Goal: Obtain resource: Obtain resource

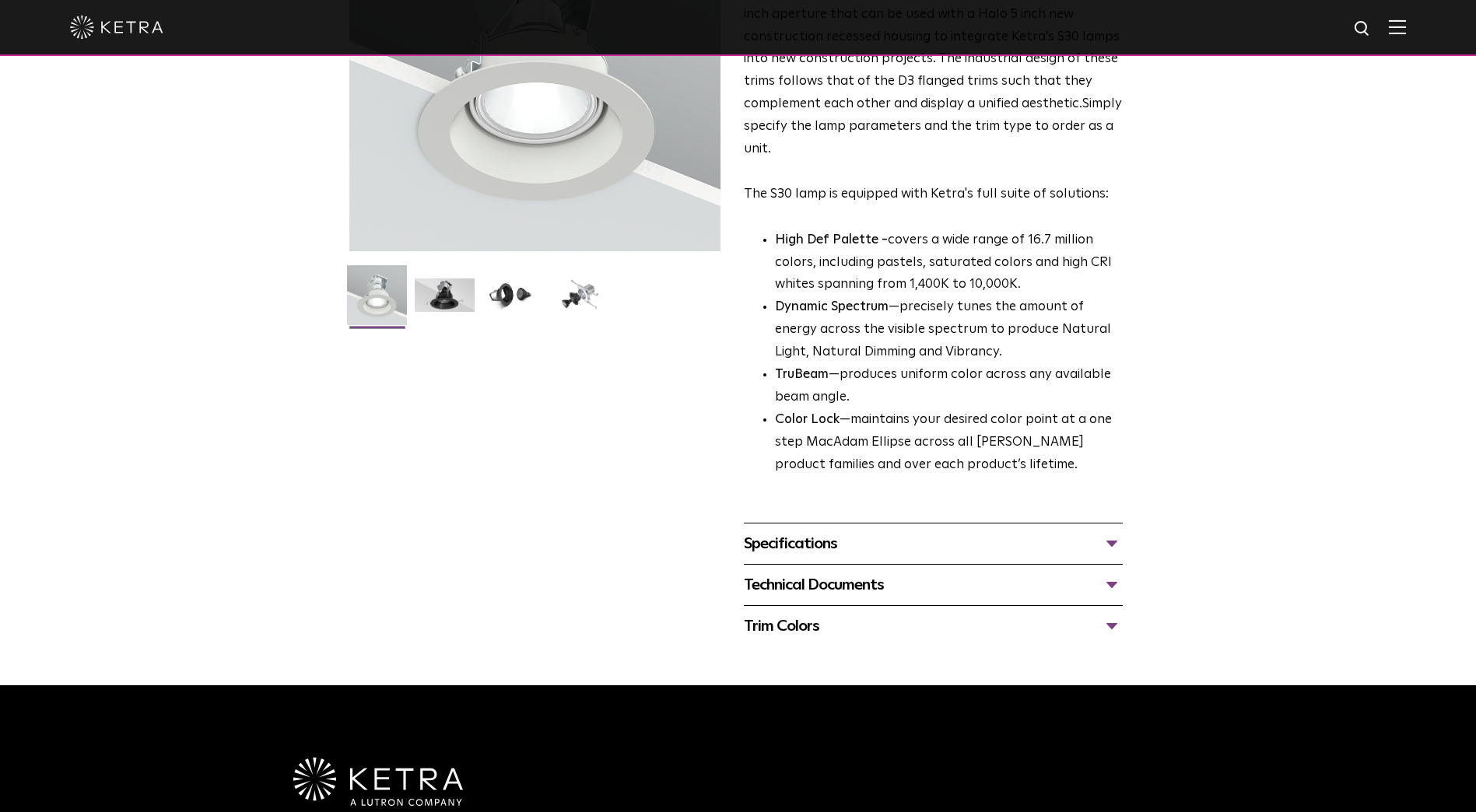
click at [857, 598] on div "Technical Documents" at bounding box center [933, 585] width 379 height 25
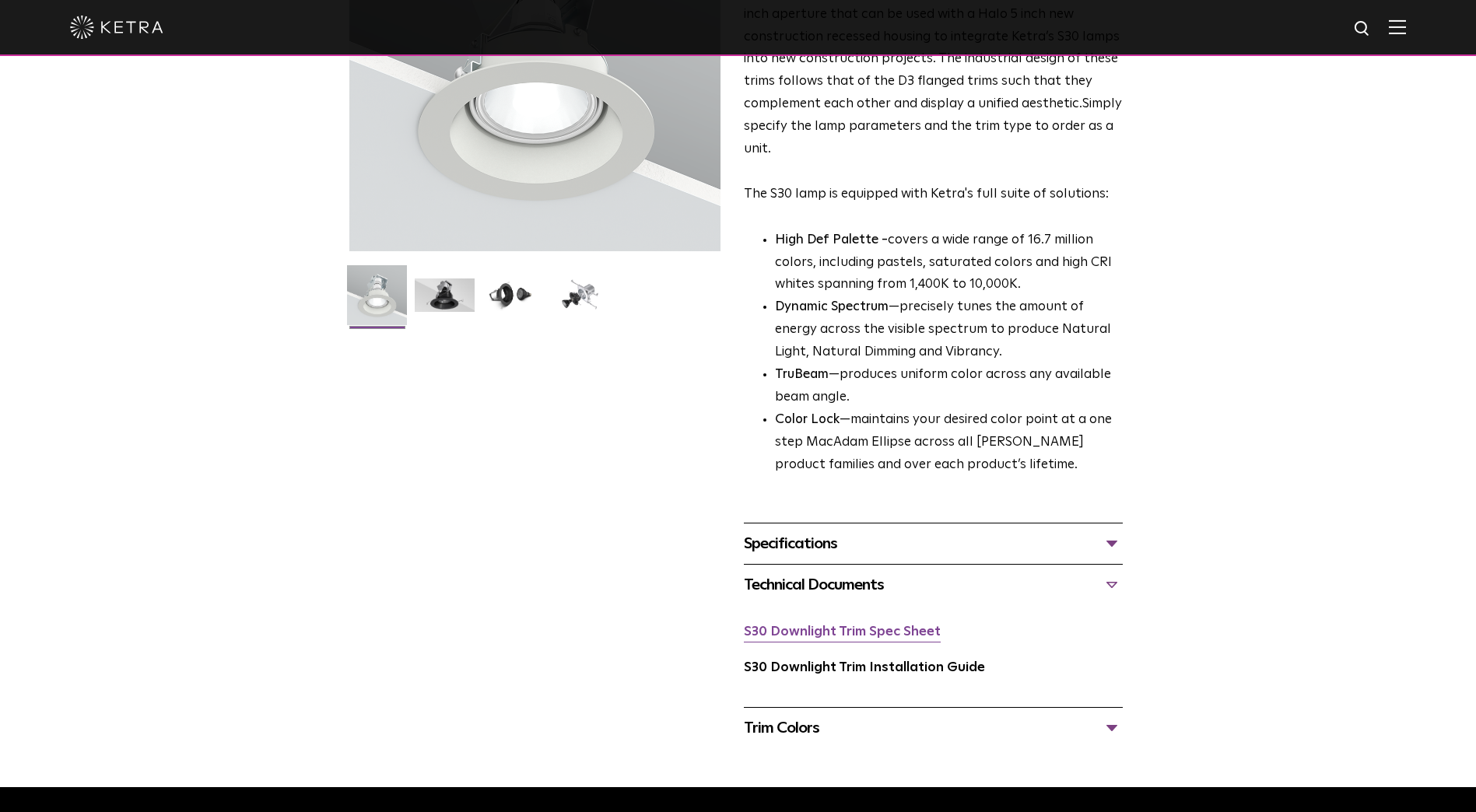
click at [830, 637] on link "S30 Downlight Trim Spec Sheet" at bounding box center [842, 632] width 196 height 13
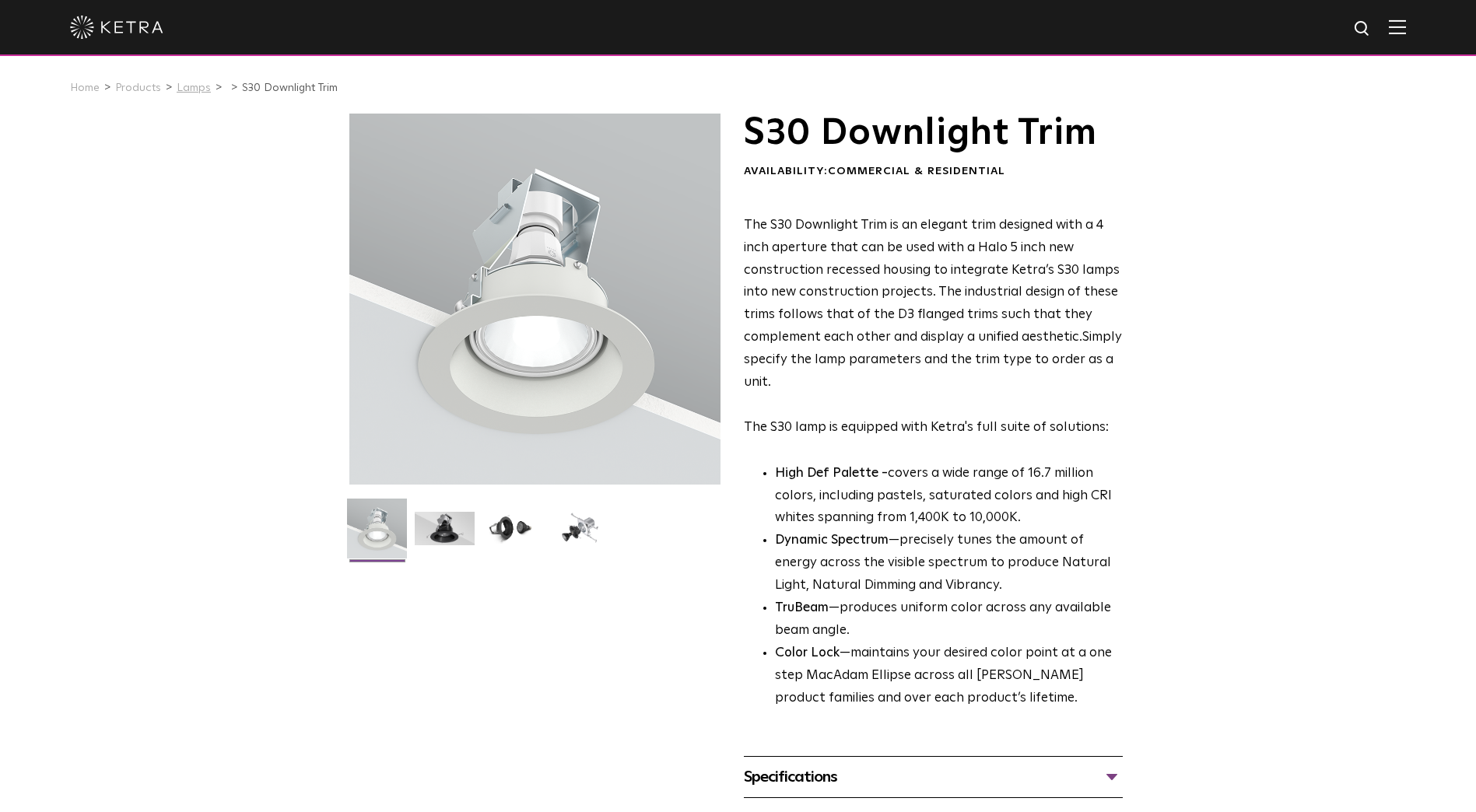
click at [193, 91] on link "Lamps" at bounding box center [194, 88] width 34 height 10
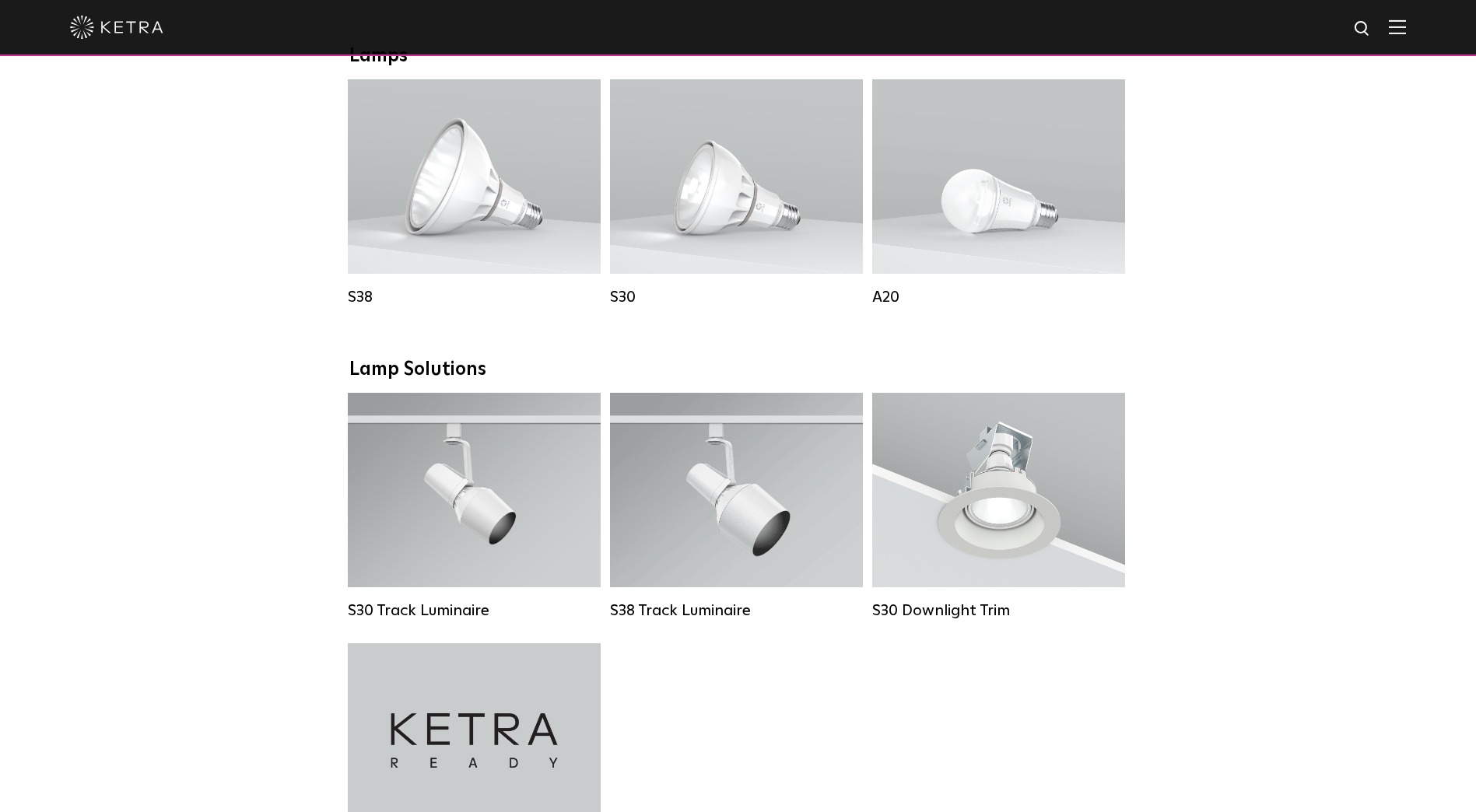
click at [1147, 665] on div "Downlights D2 Downlight Family Lumen Output: 1200 Colors: White / Black / Gloss…" at bounding box center [738, 376] width 1476 height 2415
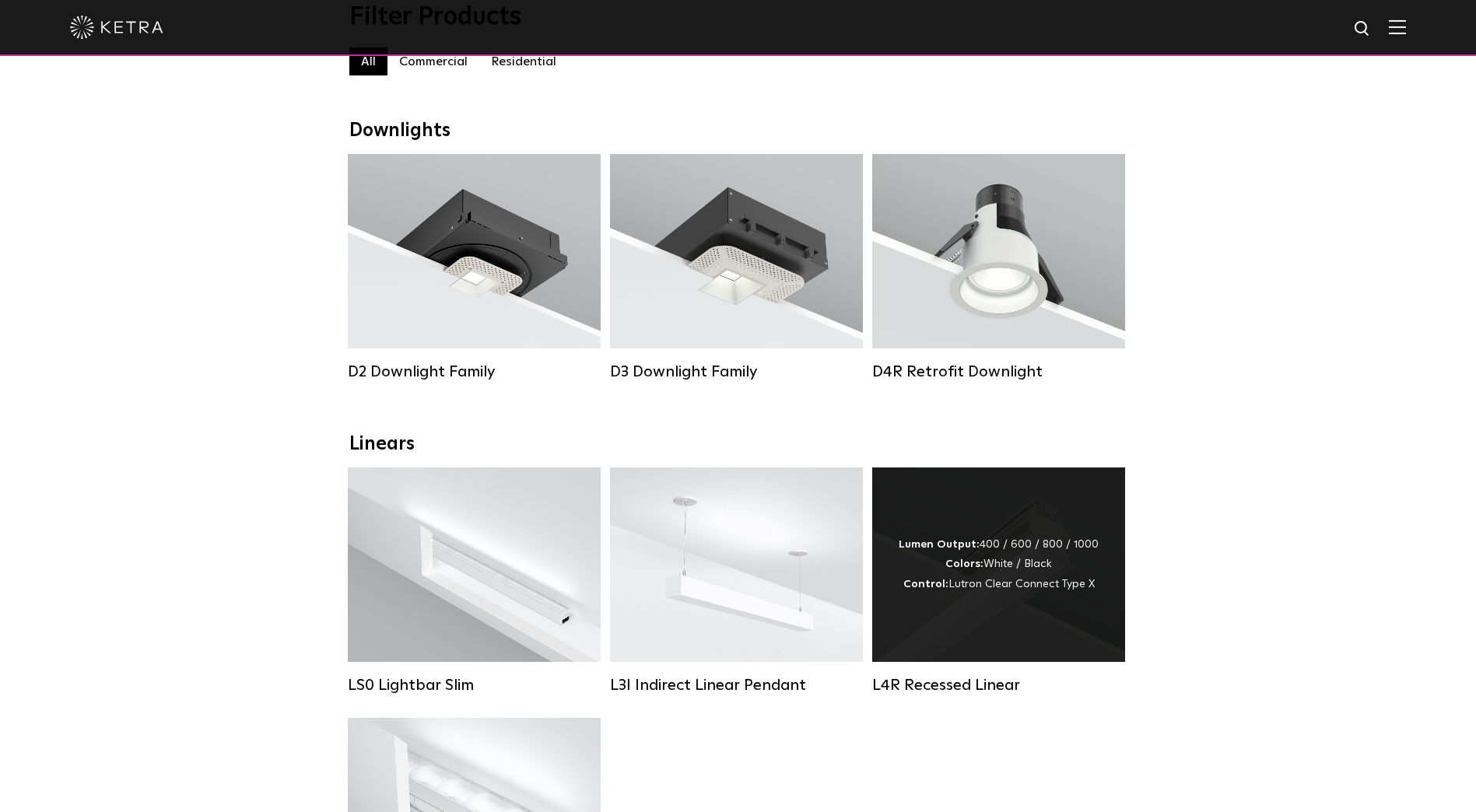
scroll to position [52, 0]
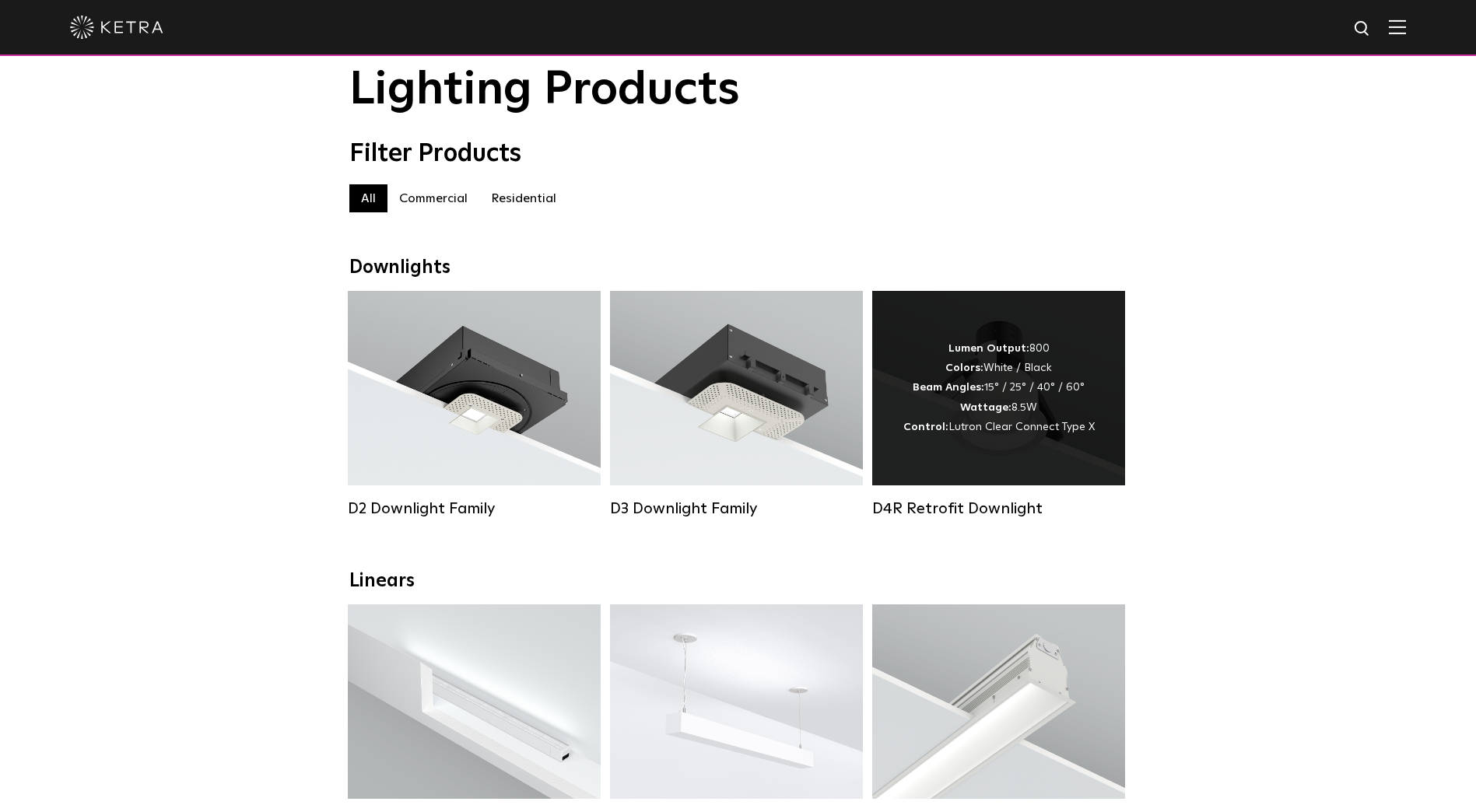
click at [994, 413] on strong "Wattage:" at bounding box center [986, 407] width 51 height 10
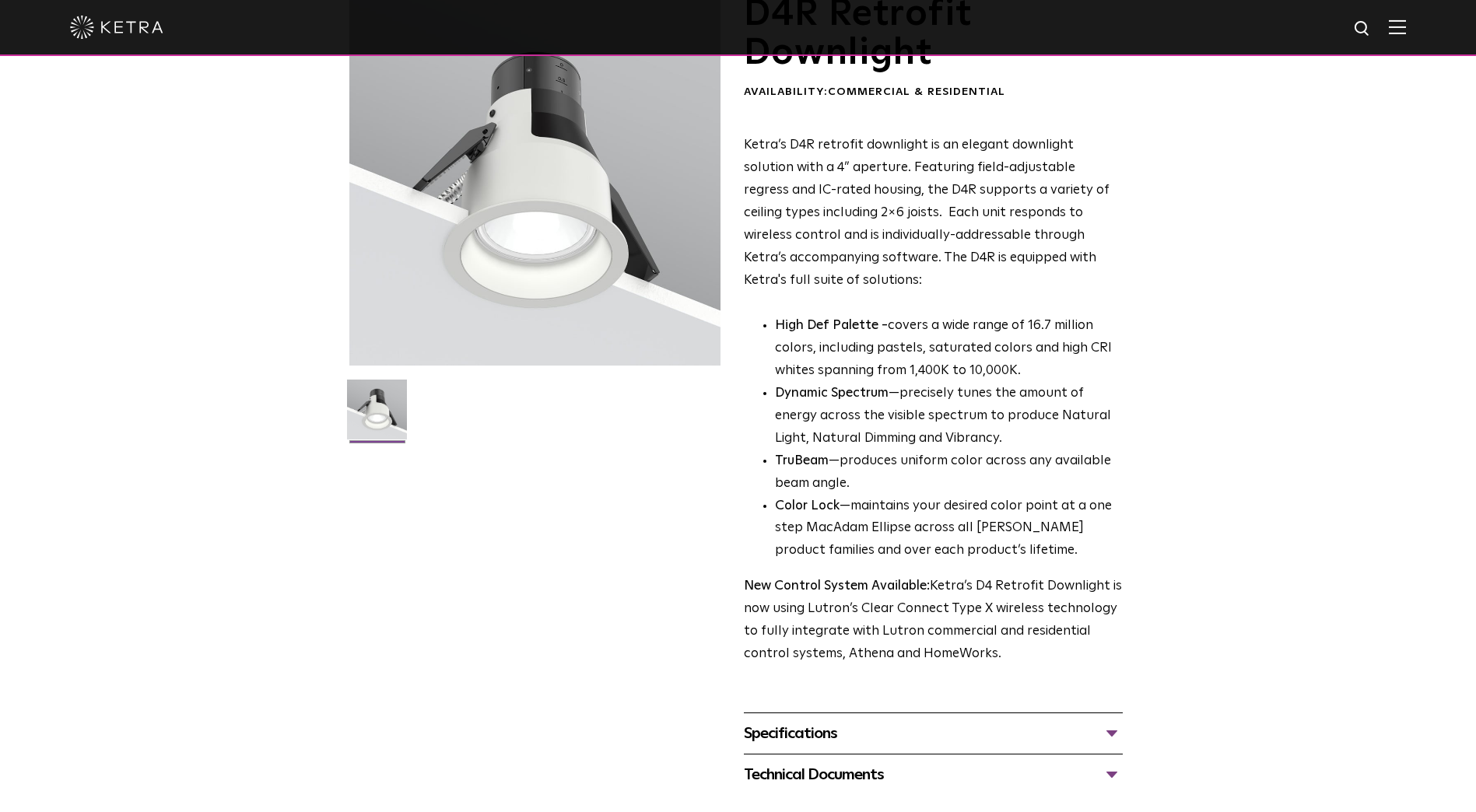
scroll to position [389, 0]
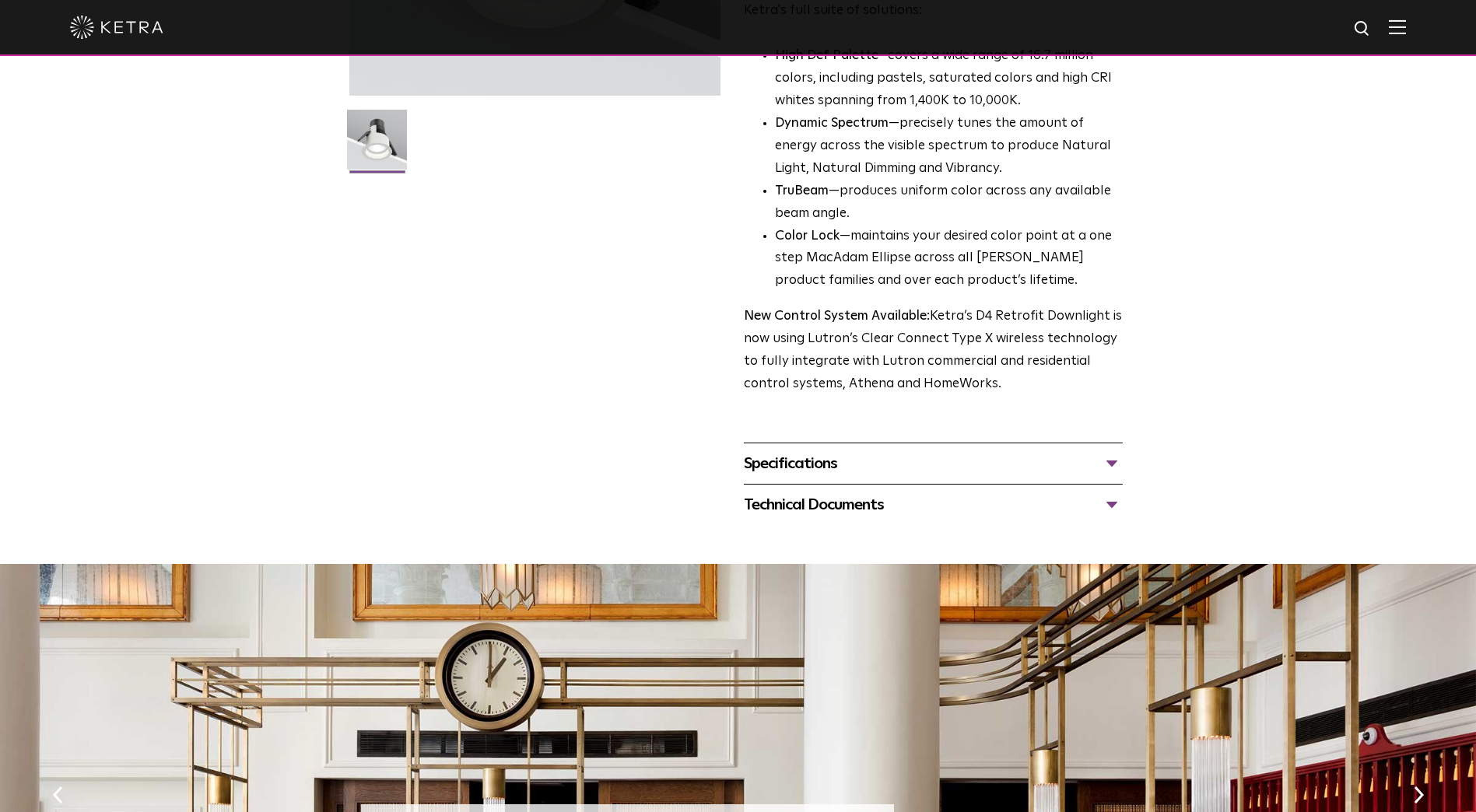
click at [768, 466] on div "Specifications" at bounding box center [933, 463] width 379 height 25
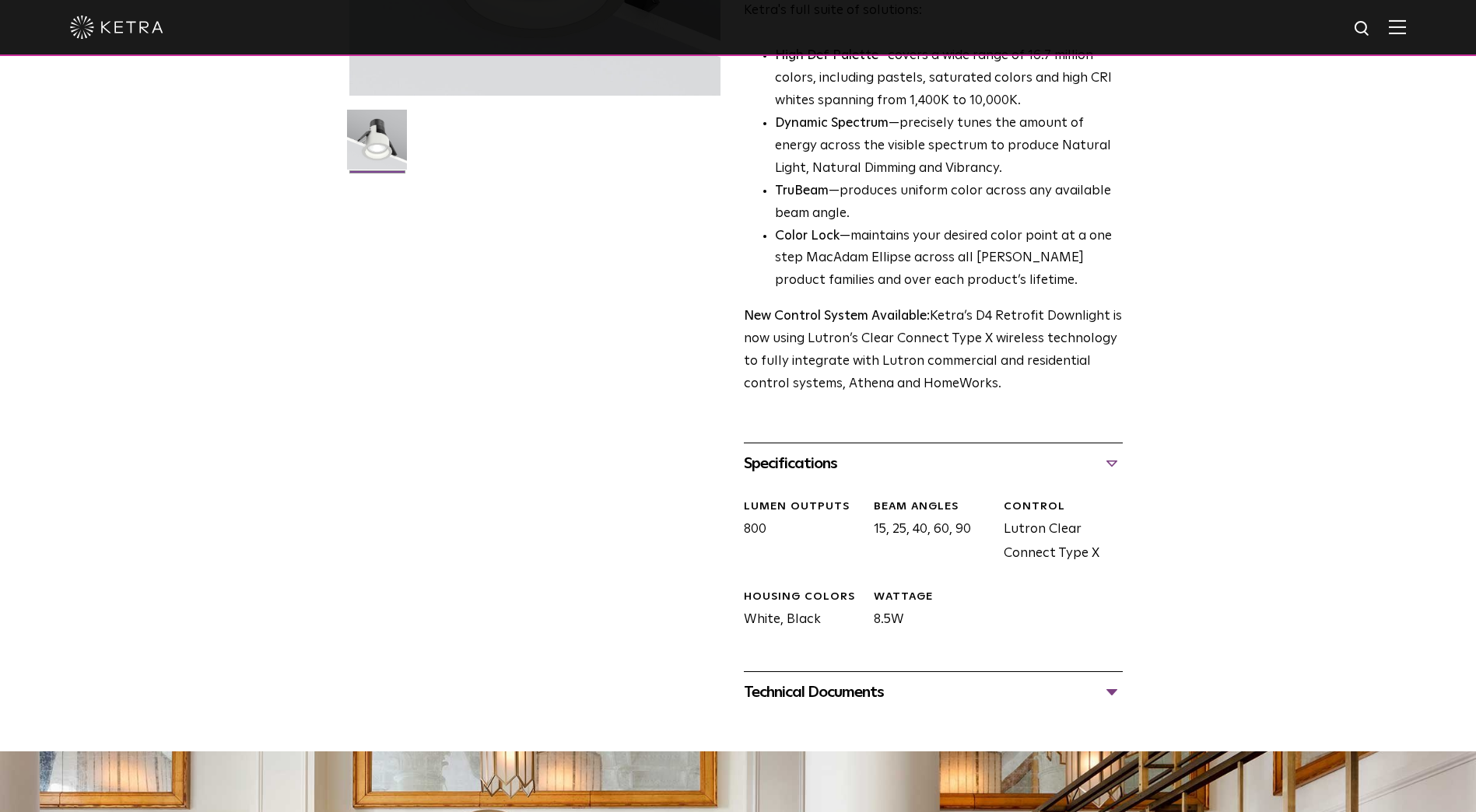
click at [798, 689] on div "Technical Documents" at bounding box center [933, 692] width 379 height 25
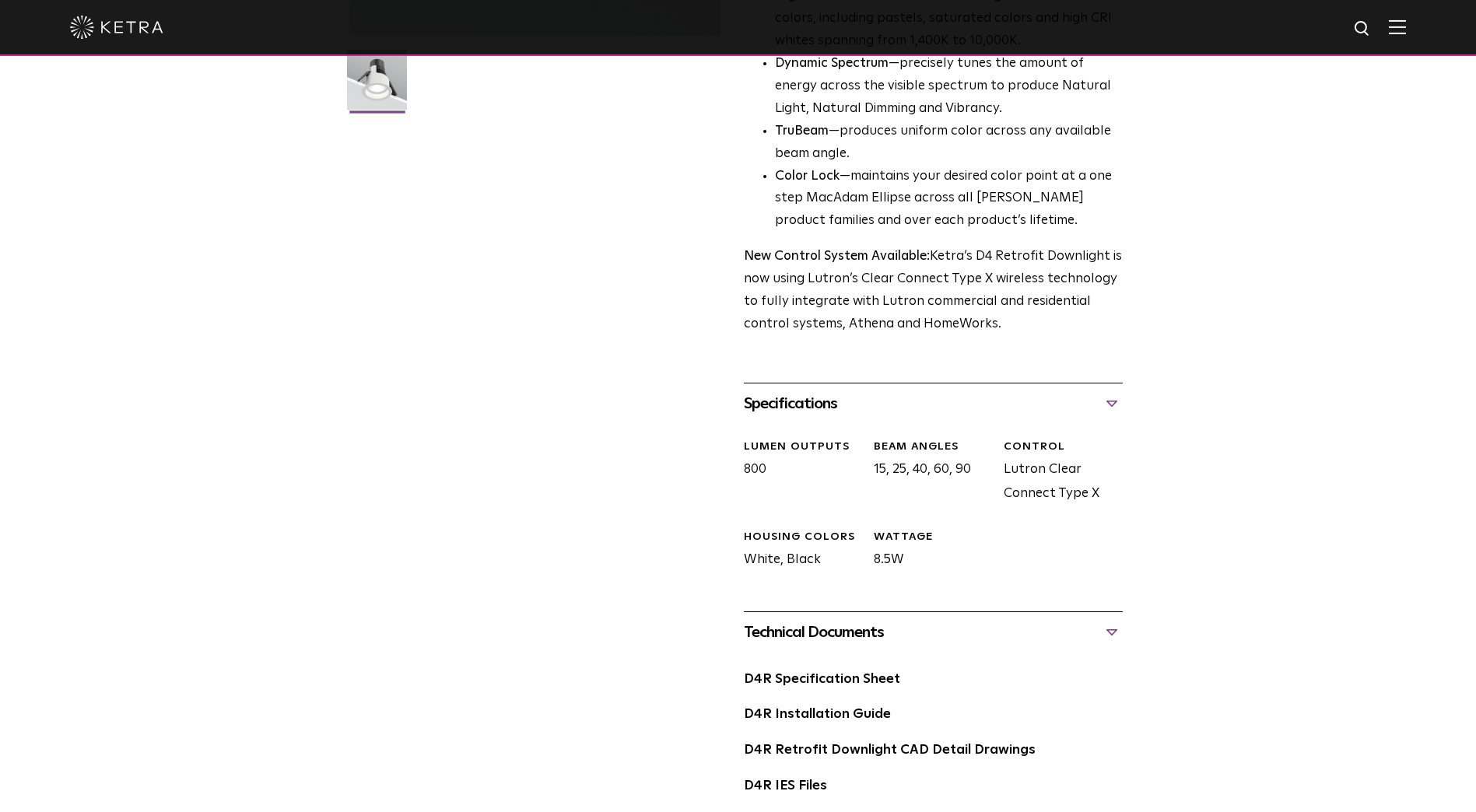
scroll to position [544, 0]
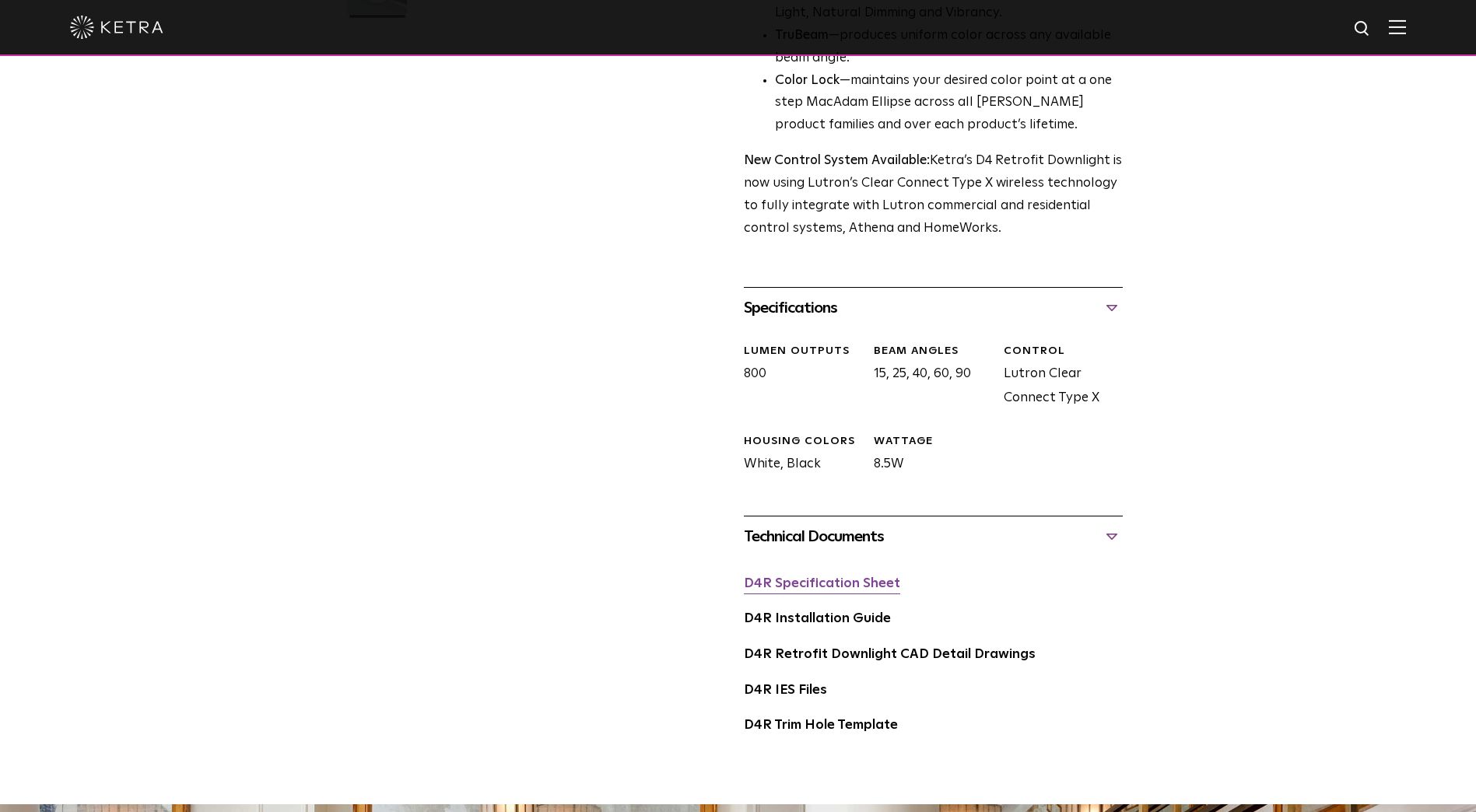
click at [831, 588] on link "D4R Specification Sheet" at bounding box center [822, 584] width 156 height 13
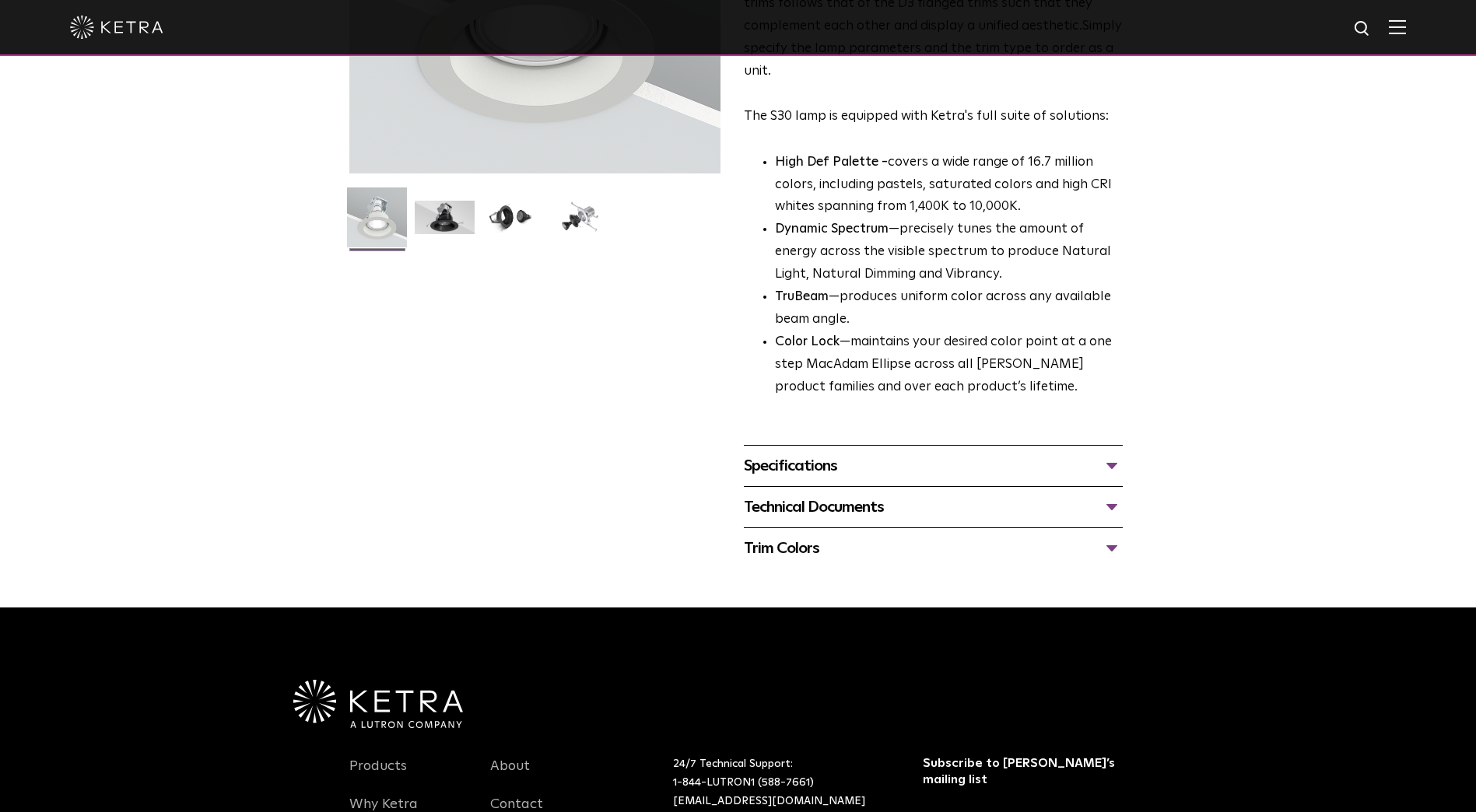
click at [851, 476] on div "Specifications" at bounding box center [933, 466] width 379 height 25
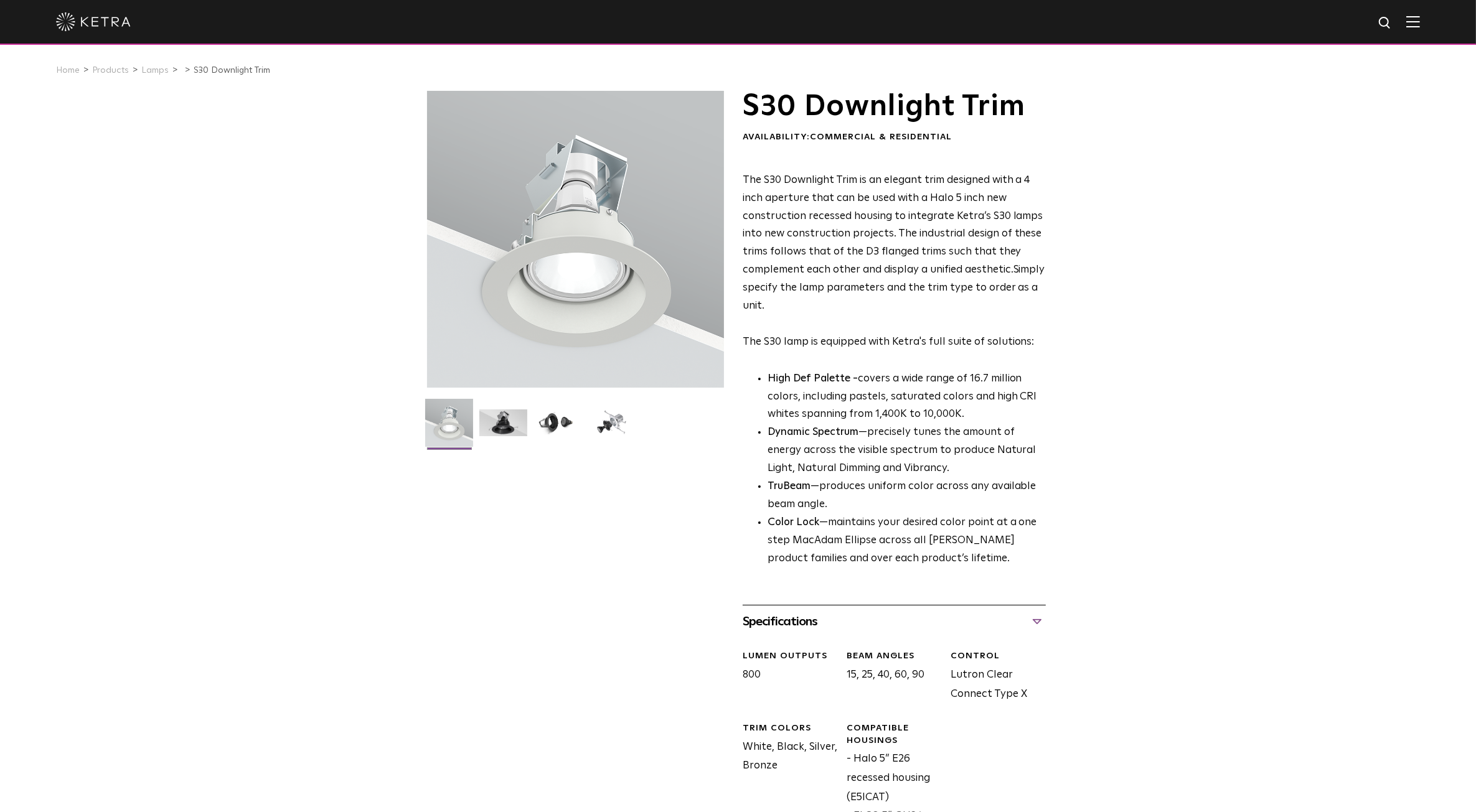
click at [928, 537] on li "Color Lock —maintains your desired color point at a one step MacAdam Ellipse ac…" at bounding box center [906, 541] width 278 height 54
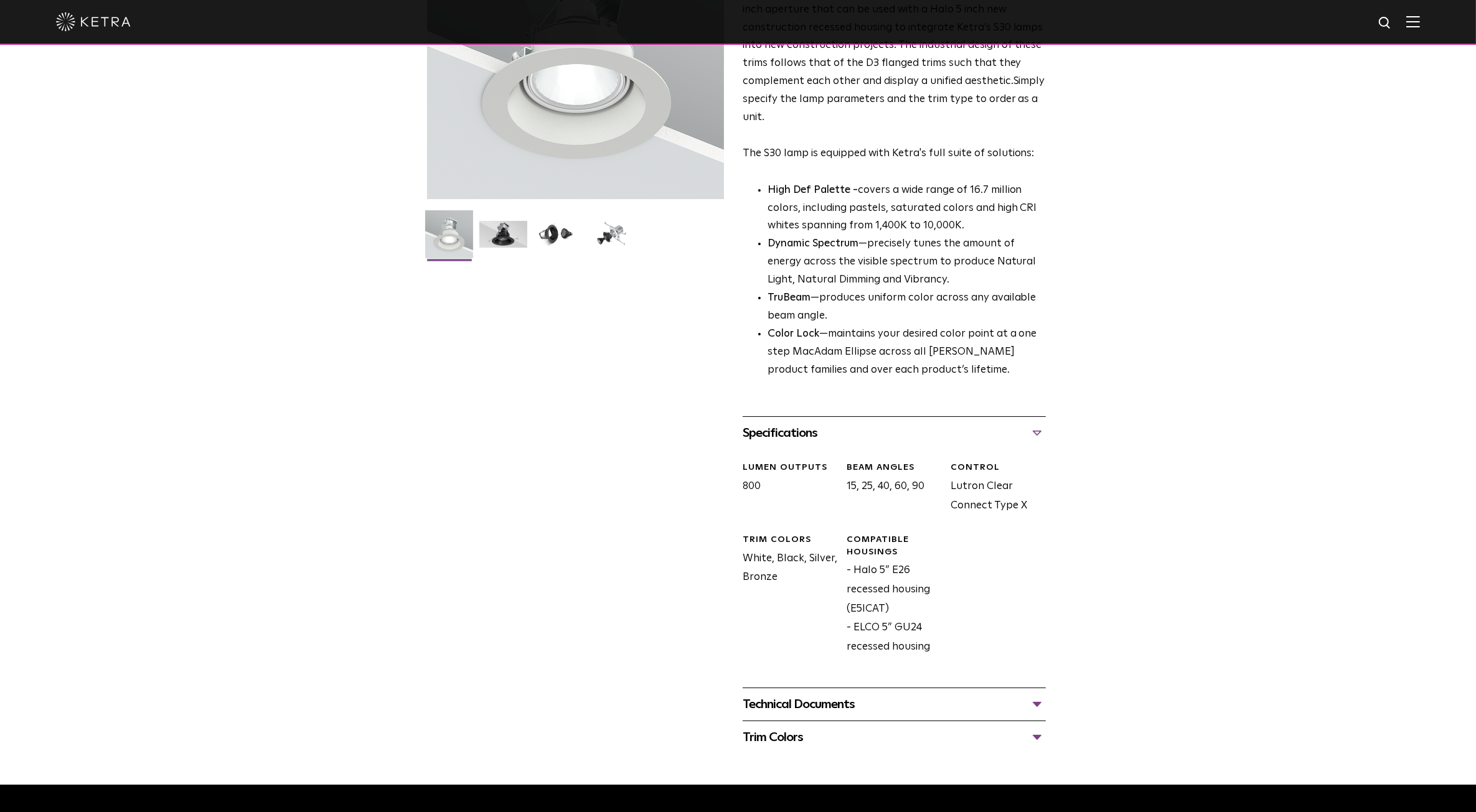
scroll to position [389, 0]
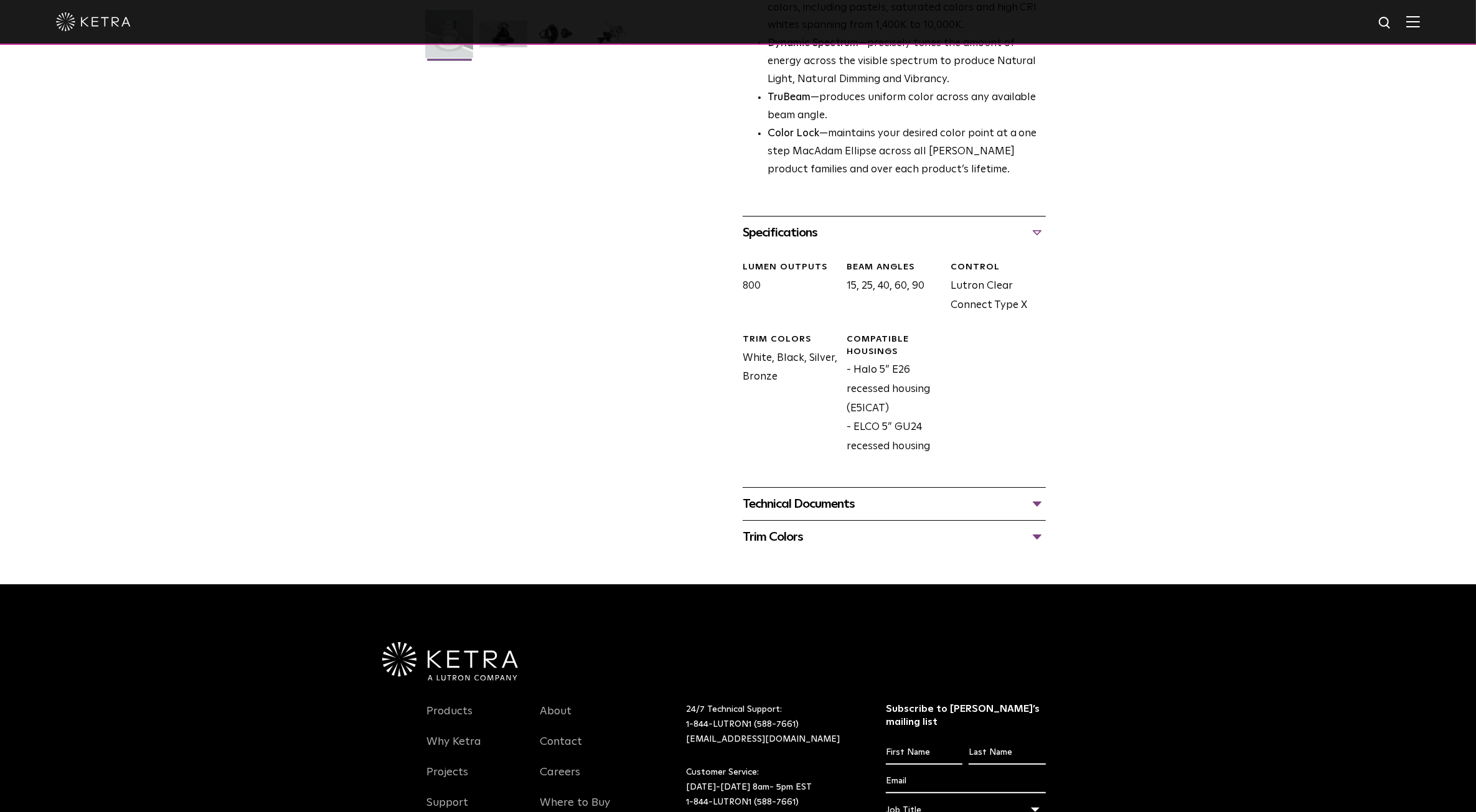
click at [869, 509] on div "Technical Documents" at bounding box center [894, 504] width 303 height 20
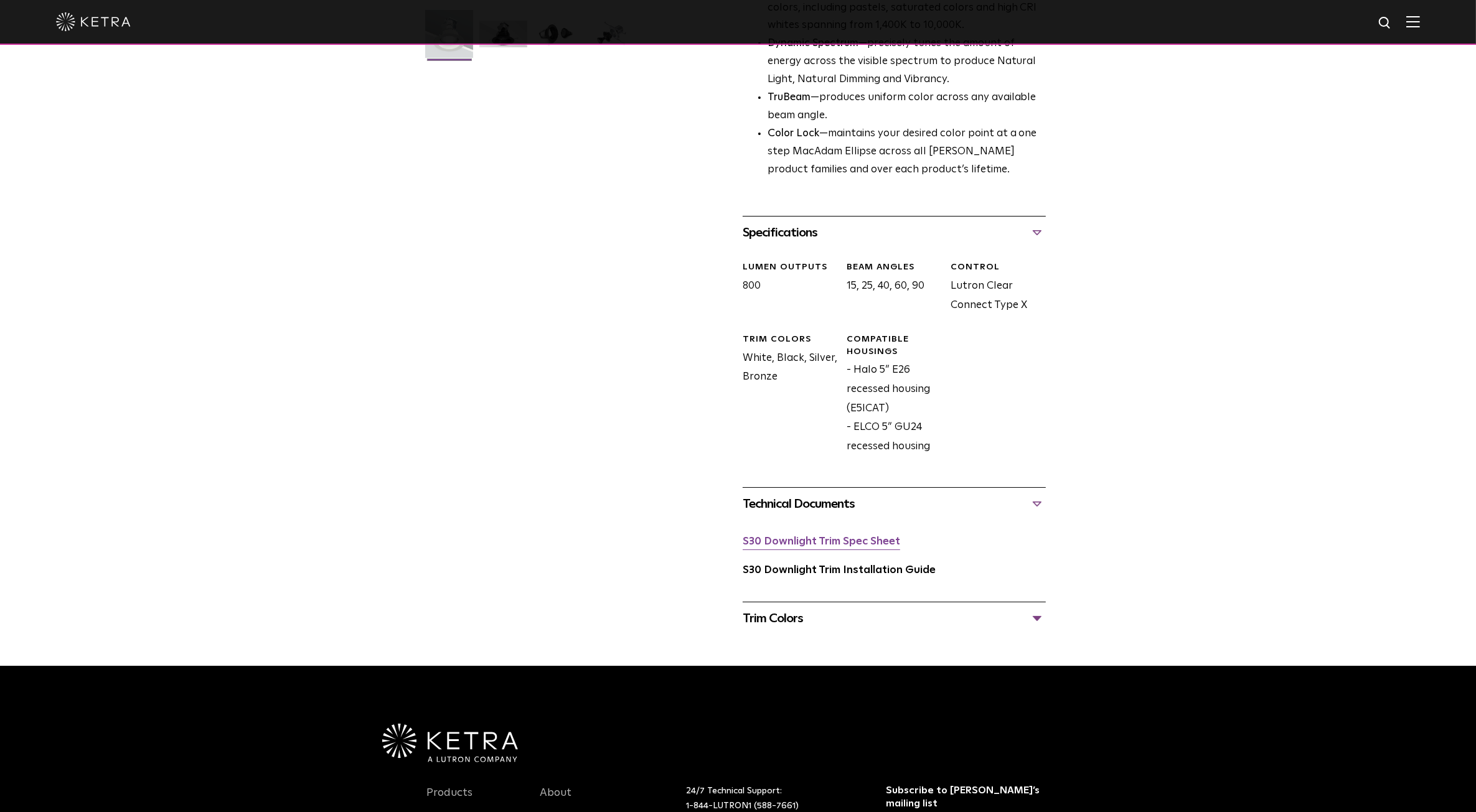
click at [791, 544] on link "S30 Downlight Trim Spec Sheet" at bounding box center [822, 542] width 157 height 11
